Goal: Task Accomplishment & Management: Manage account settings

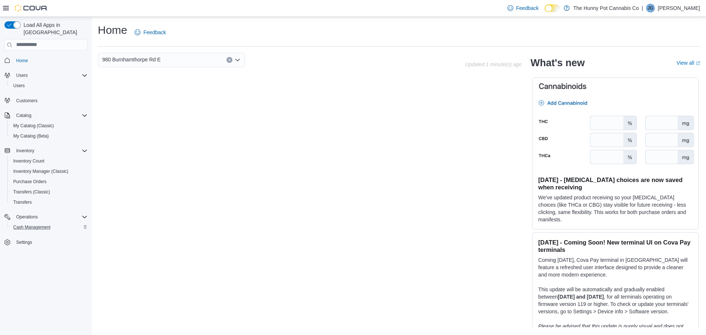
click at [57, 223] on div "Cash Management" at bounding box center [48, 227] width 77 height 9
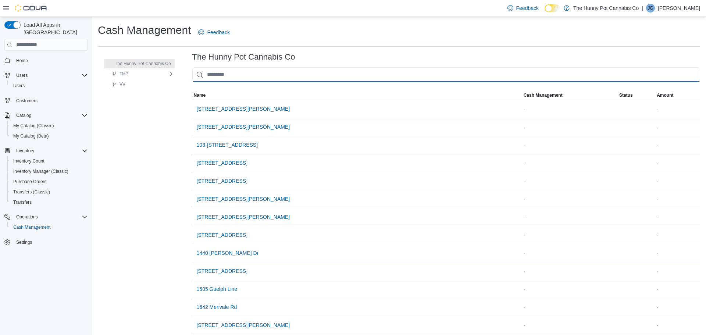
click at [252, 76] on input "This is a search bar. As you type, the results lower in the page will automatic…" at bounding box center [446, 74] width 508 height 15
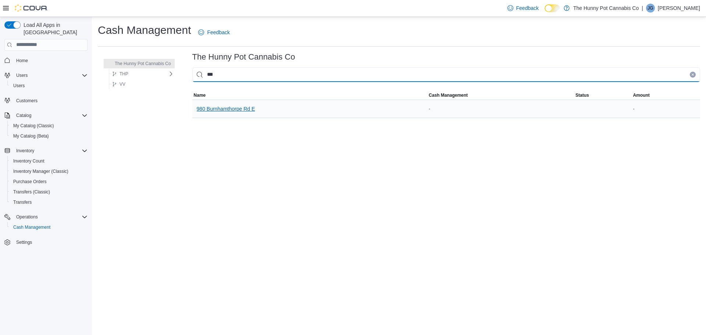
type input "***"
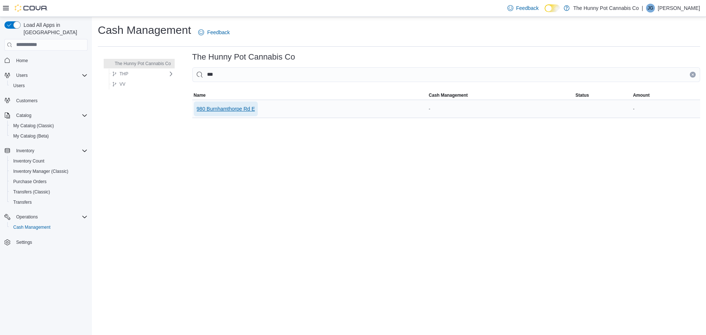
click at [239, 113] on span "980 Burnhamthorpe Rd E" at bounding box center [226, 108] width 58 height 15
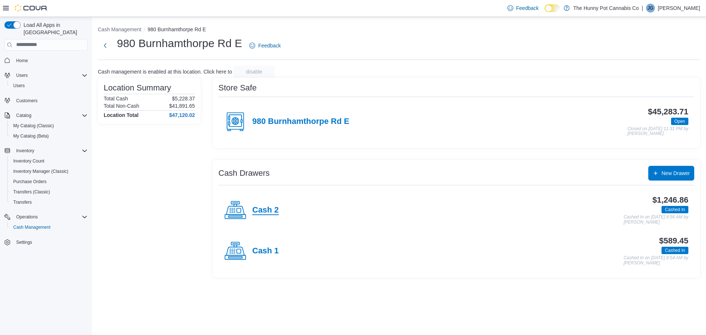
click at [262, 209] on h4 "Cash 2" at bounding box center [265, 210] width 26 height 10
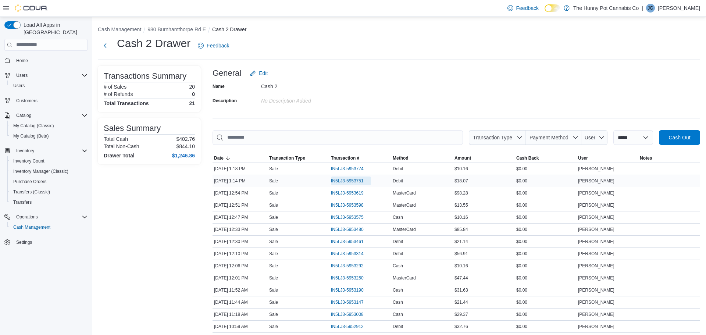
click at [365, 178] on span "IN5LJ3-5953751" at bounding box center [351, 180] width 40 height 9
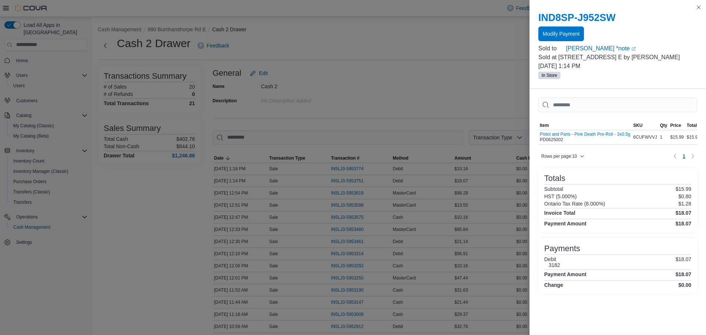
click at [555, 266] on h6 "3182" at bounding box center [553, 265] width 11 height 6
click at [582, 158] on icon "button" at bounding box center [582, 156] width 4 height 4
click at [573, 36] on span "Modify Payment" at bounding box center [560, 33] width 37 height 7
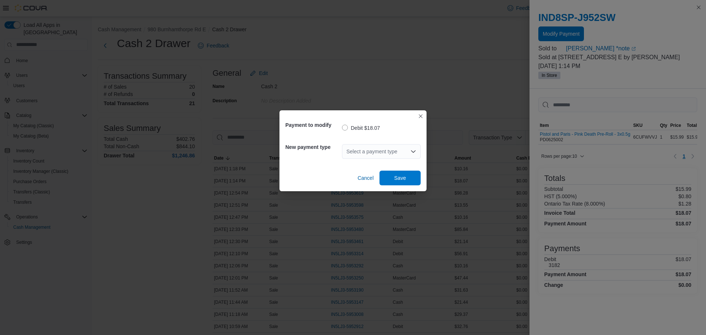
click at [375, 159] on div "Select a payment type" at bounding box center [381, 152] width 79 height 24
click at [377, 154] on div "Select a payment type" at bounding box center [381, 151] width 79 height 15
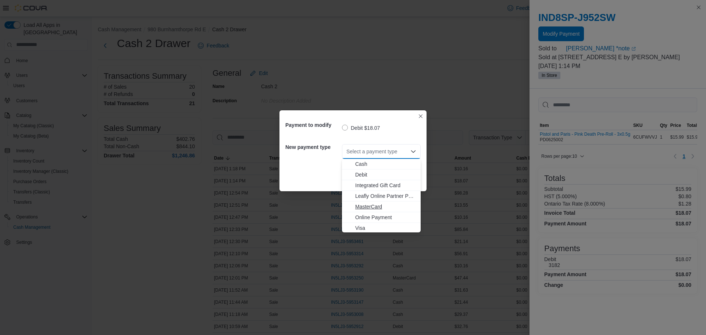
click at [372, 207] on span "MasterCard" at bounding box center [385, 206] width 61 height 7
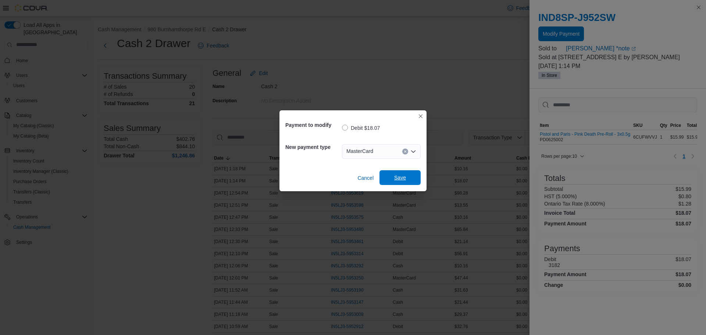
click at [410, 181] on span "Save" at bounding box center [400, 177] width 32 height 15
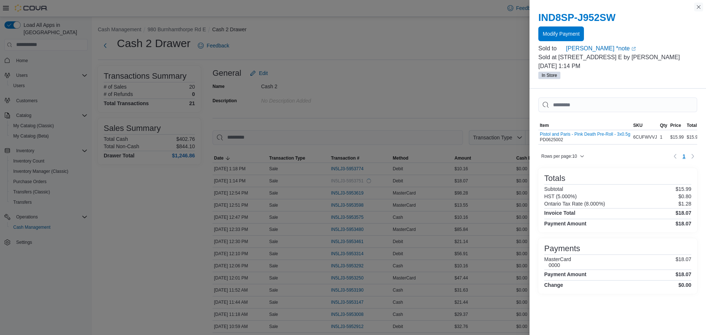
click at [700, 8] on button "Close this dialog" at bounding box center [698, 7] width 9 height 9
